Goal: Task Accomplishment & Management: Use online tool/utility

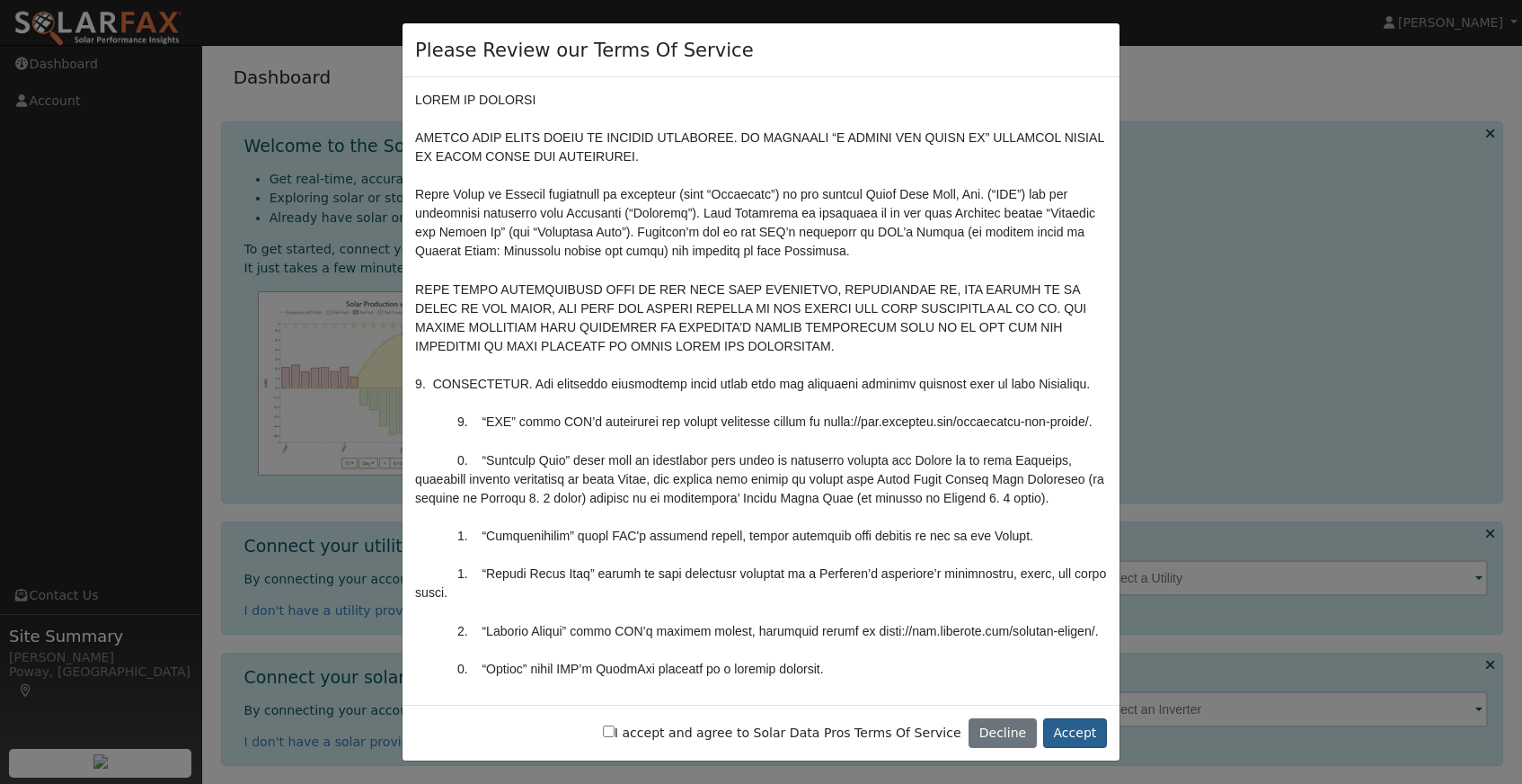
click at [1078, 731] on button "Accept" at bounding box center [1075, 733] width 64 height 30
click at [1076, 730] on button "Accept" at bounding box center [1075, 733] width 64 height 30
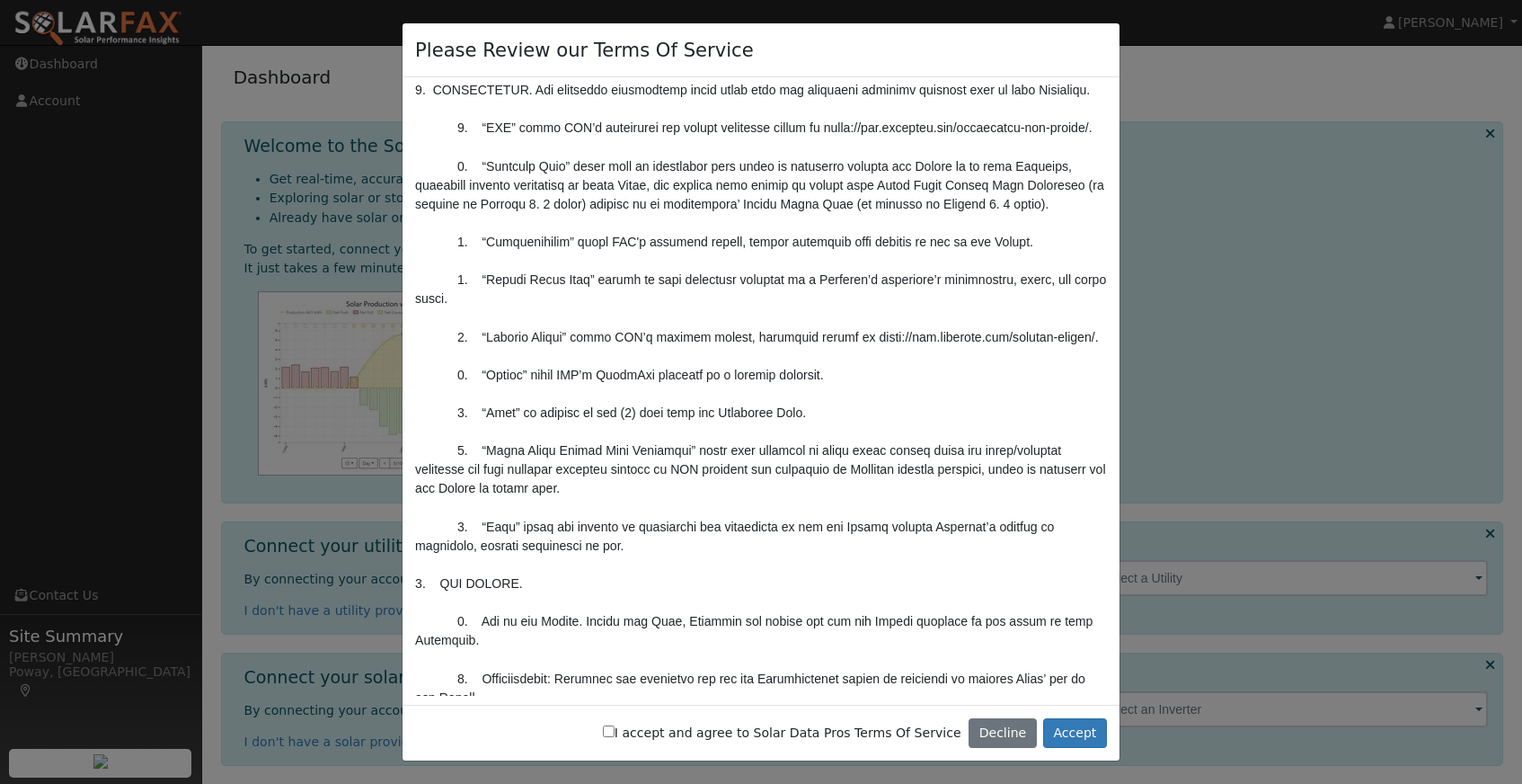
scroll to position [325, 0]
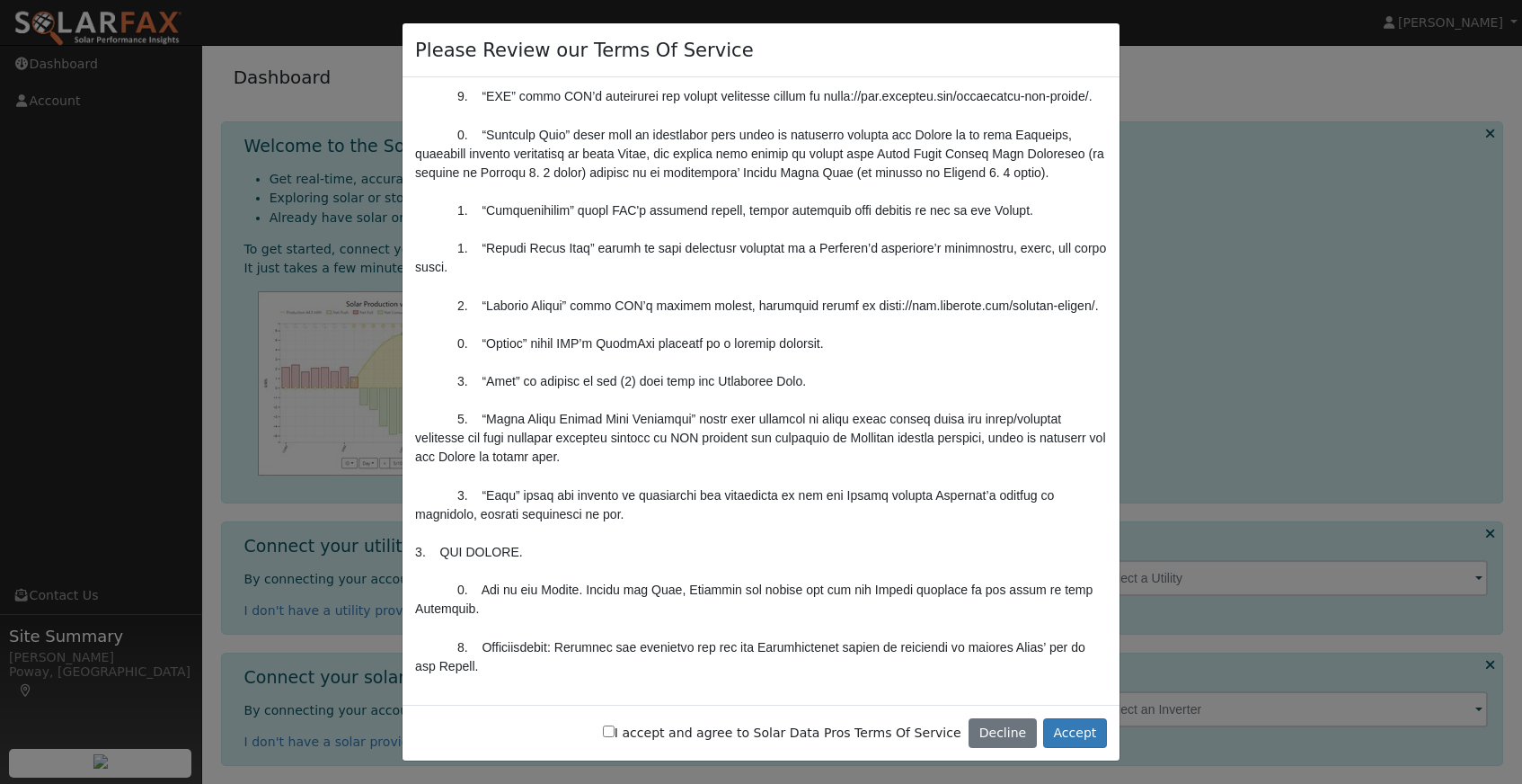
click at [615, 737] on input "I accept and agree to Solar Data Pros Terms Of Service" at bounding box center [609, 731] width 12 height 12
checkbox input "true"
click at [1066, 732] on button "Accept" at bounding box center [1075, 733] width 64 height 30
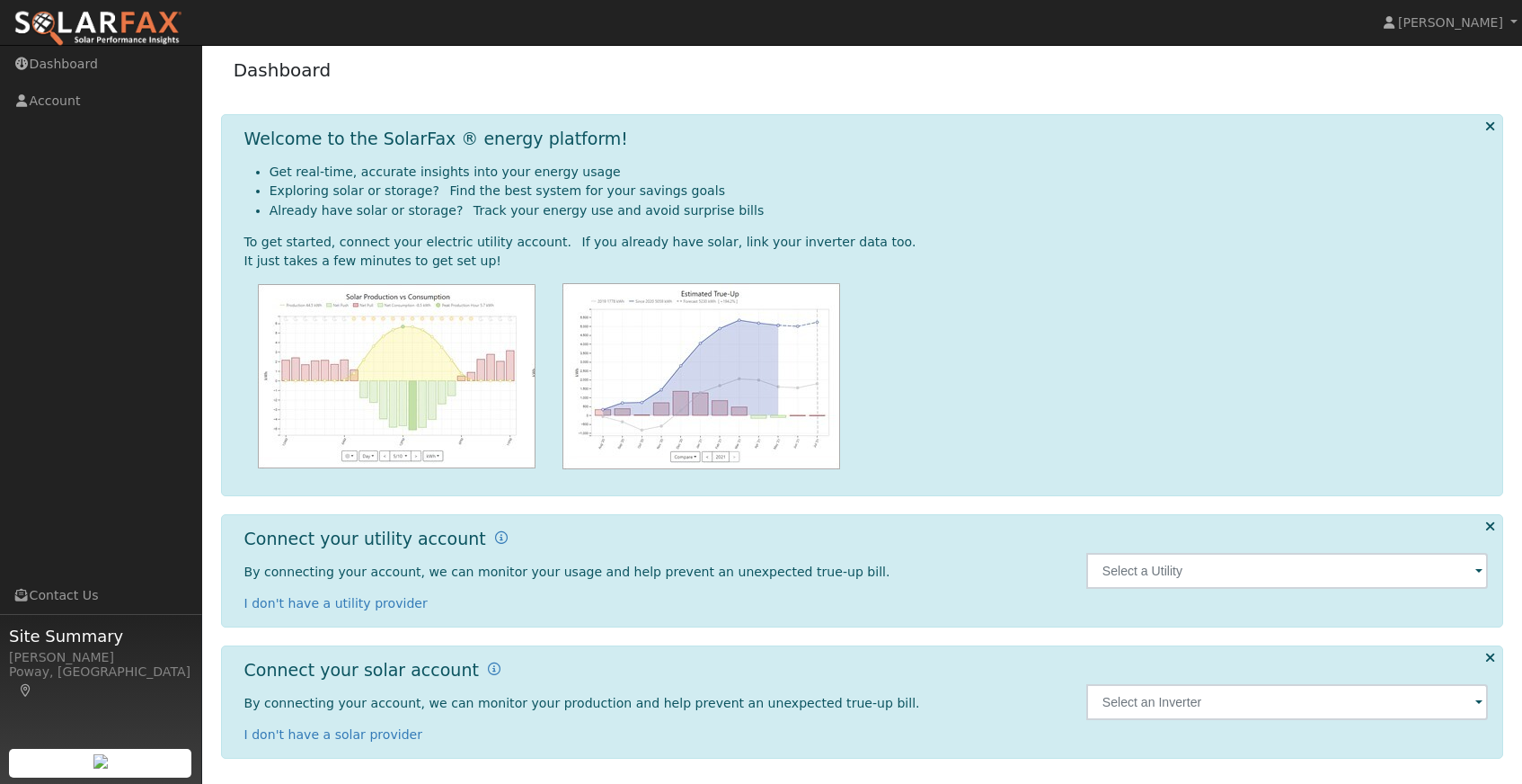
scroll to position [6, 0]
click at [1480, 568] on span at bounding box center [1478, 573] width 7 height 21
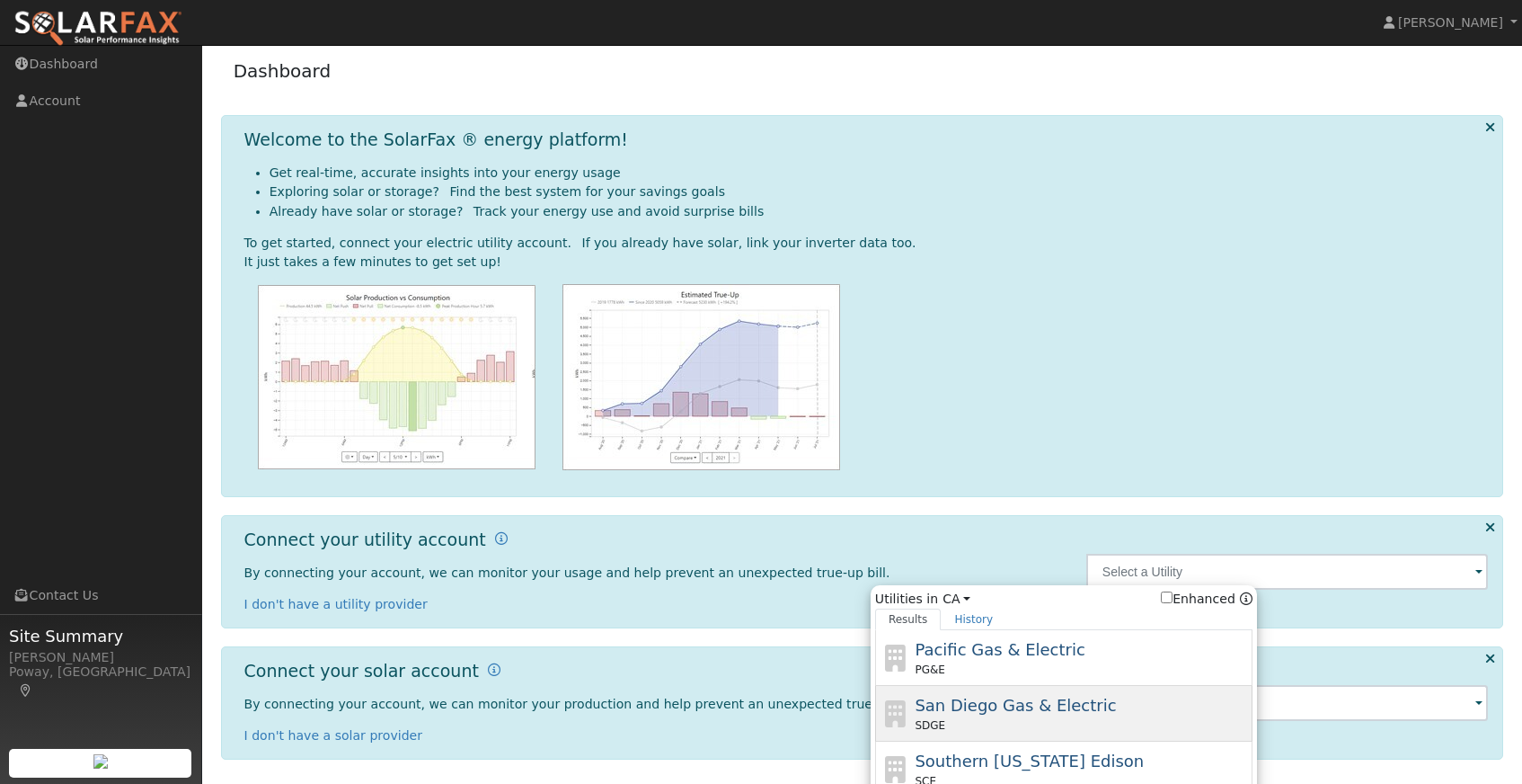
click at [1172, 705] on div "San Diego Gas & Electric SDGE" at bounding box center [1082, 713] width 334 height 40
type input "SDGE"
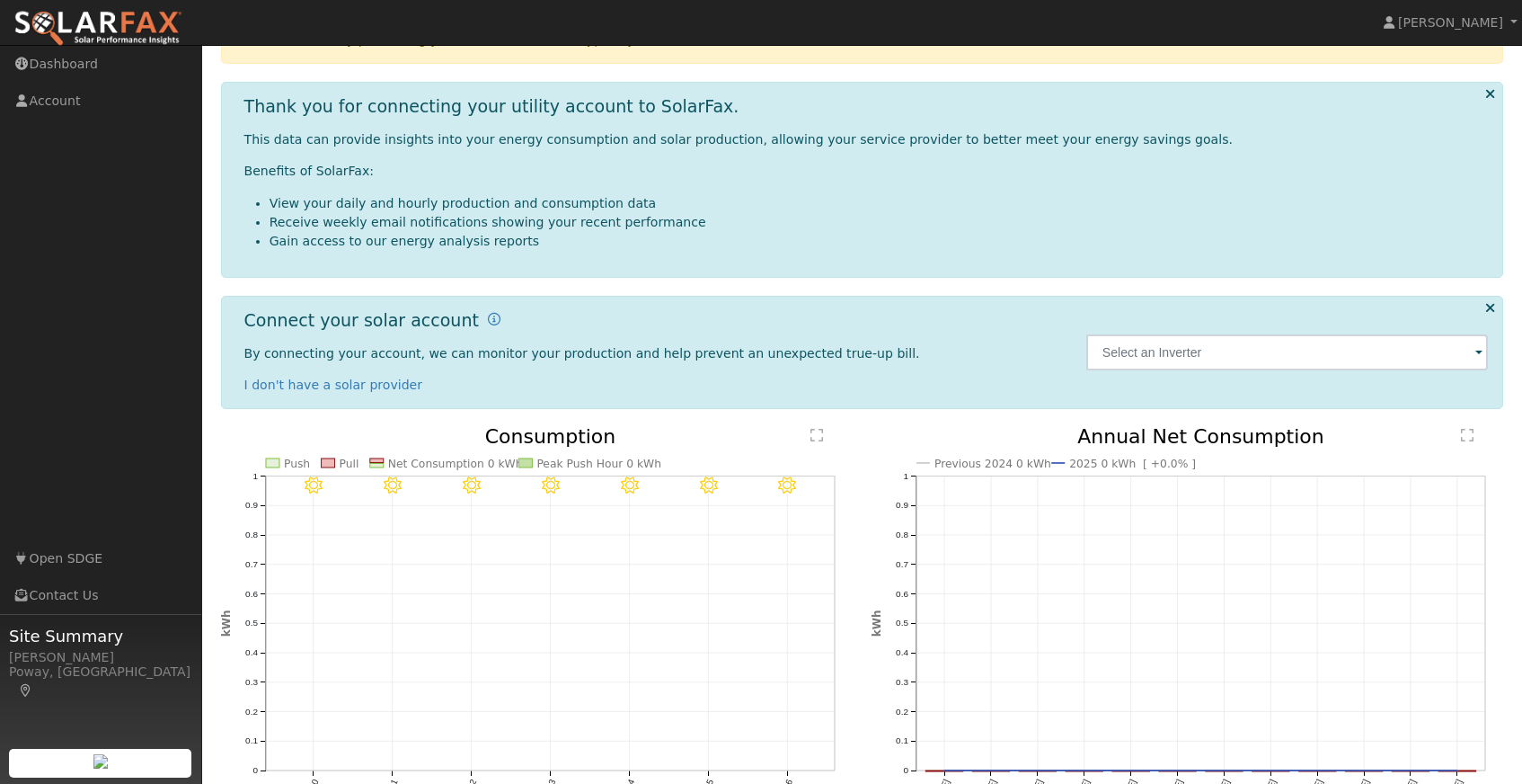
scroll to position [192, 0]
click at [1482, 352] on span at bounding box center [1478, 355] width 7 height 21
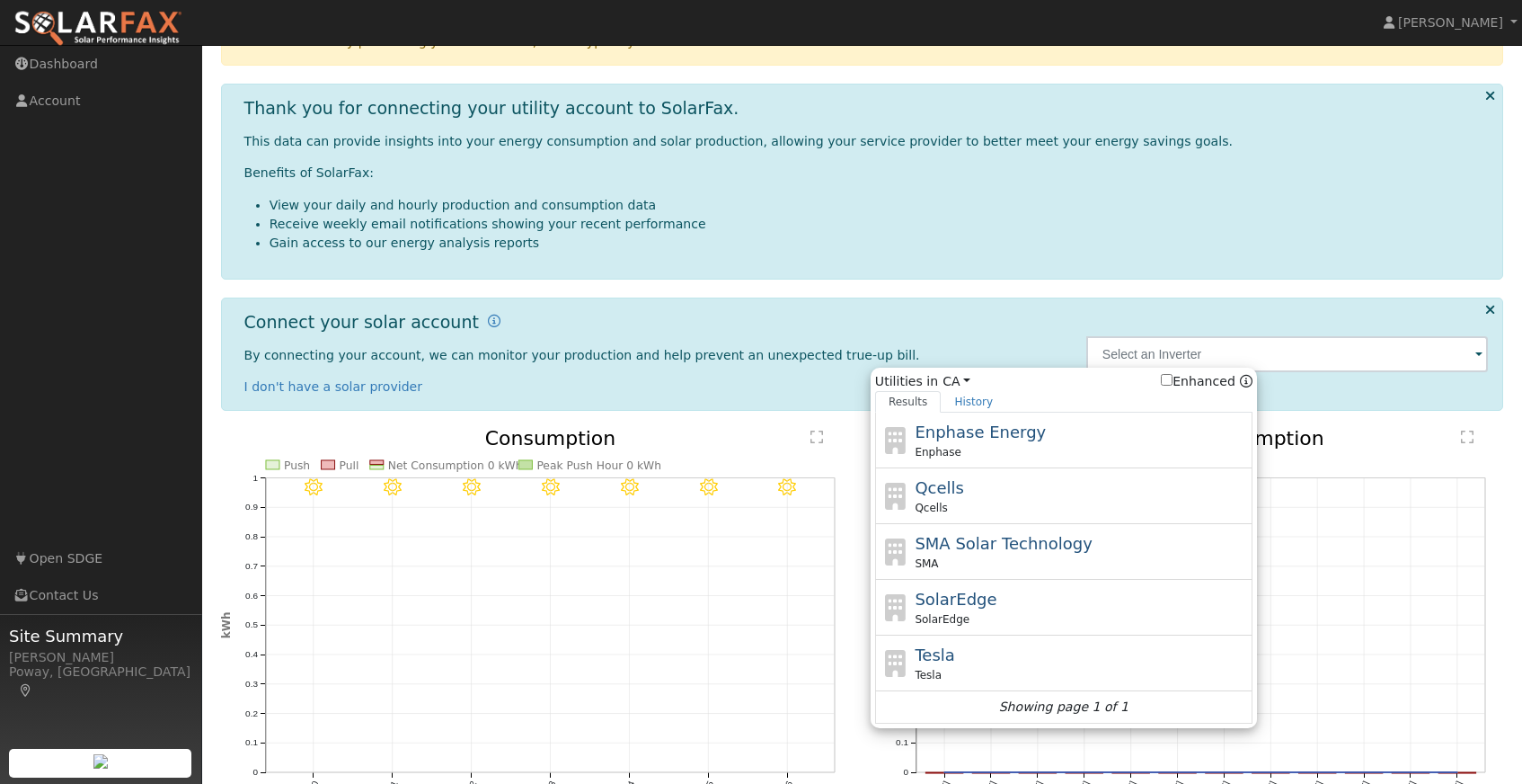
click at [939, 325] on div "Connect your solar account By connecting your account, we can monitor your prod…" at bounding box center [656, 354] width 842 height 84
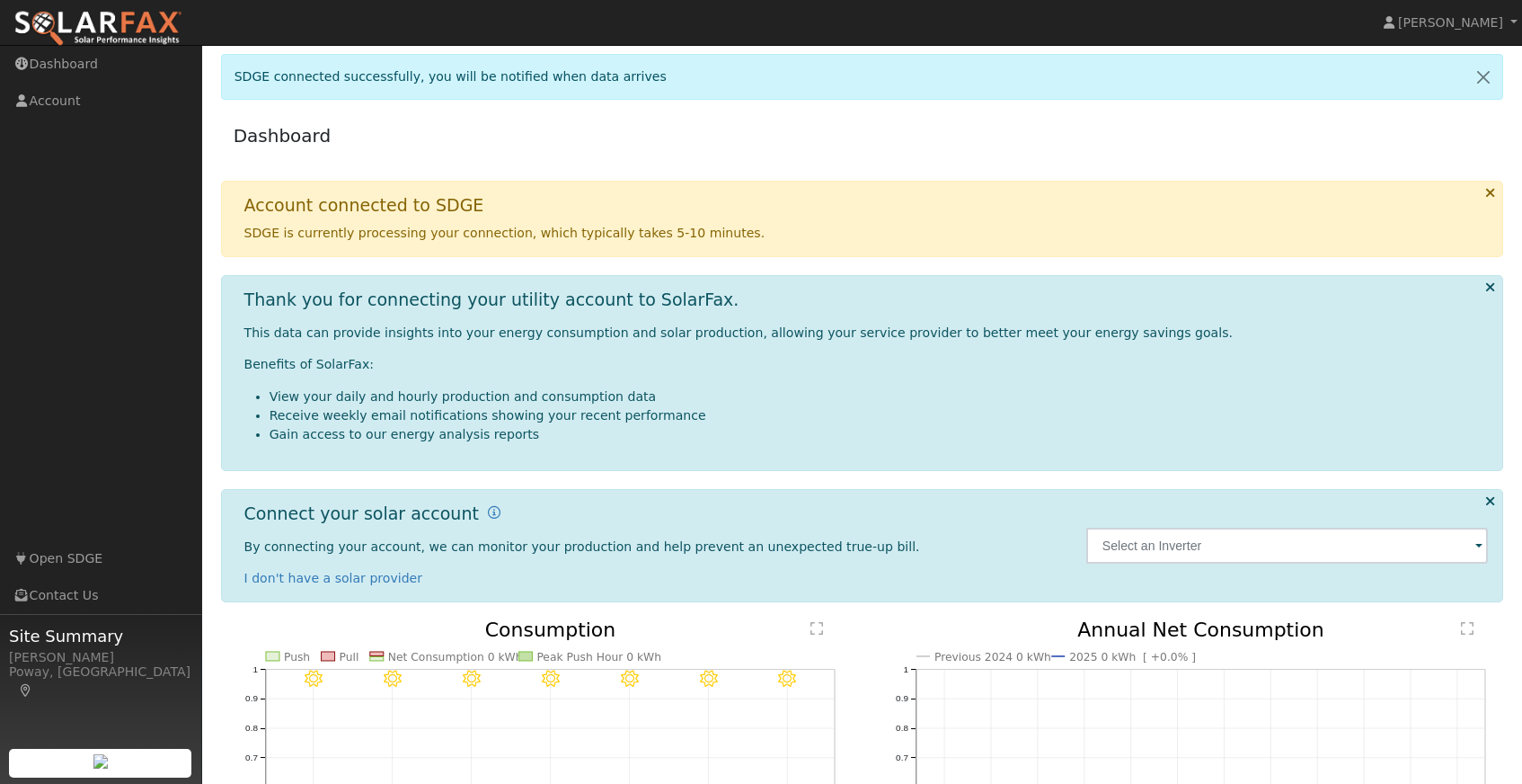
scroll to position [0, 0]
